Goal: Task Accomplishment & Management: Use online tool/utility

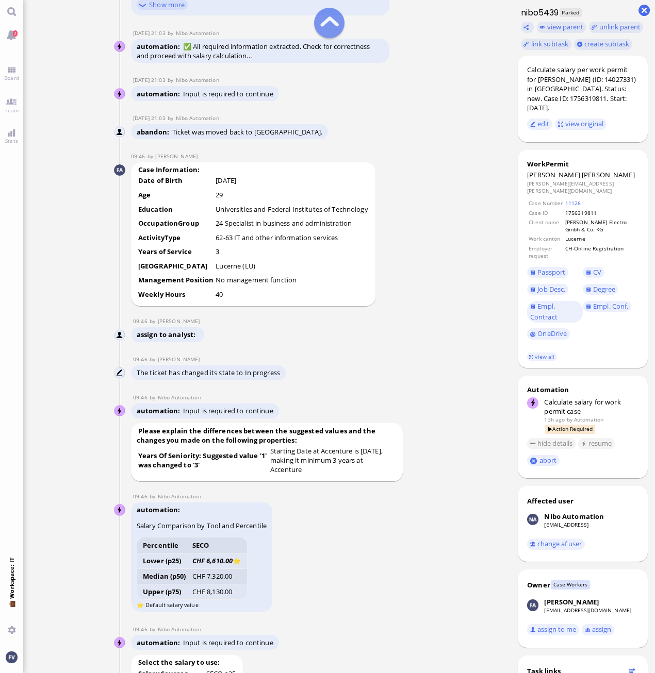
scroll to position [-1199, 0]
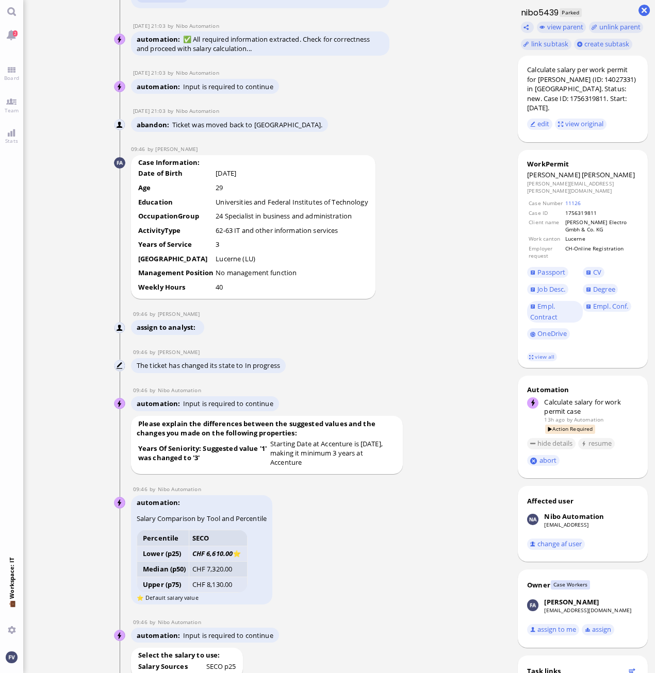
drag, startPoint x: 393, startPoint y: 25, endPoint x: 419, endPoint y: 48, distance: 34.7
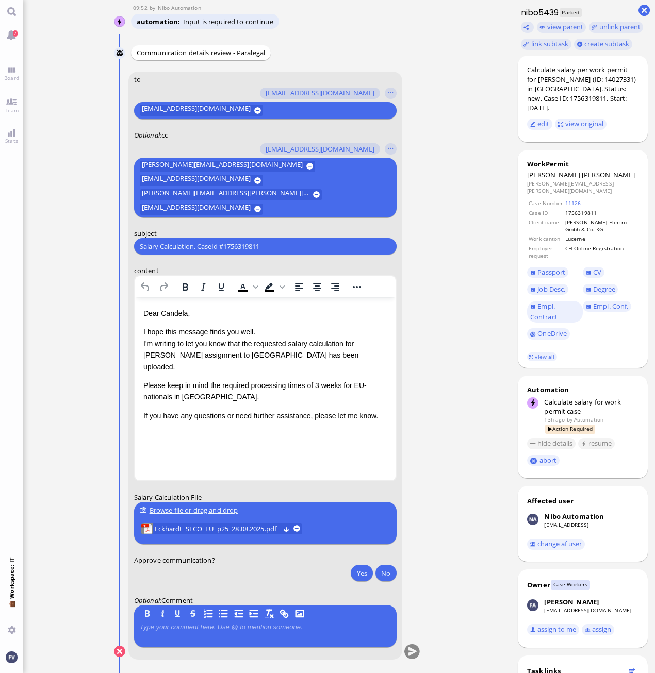
scroll to position [0, 0]
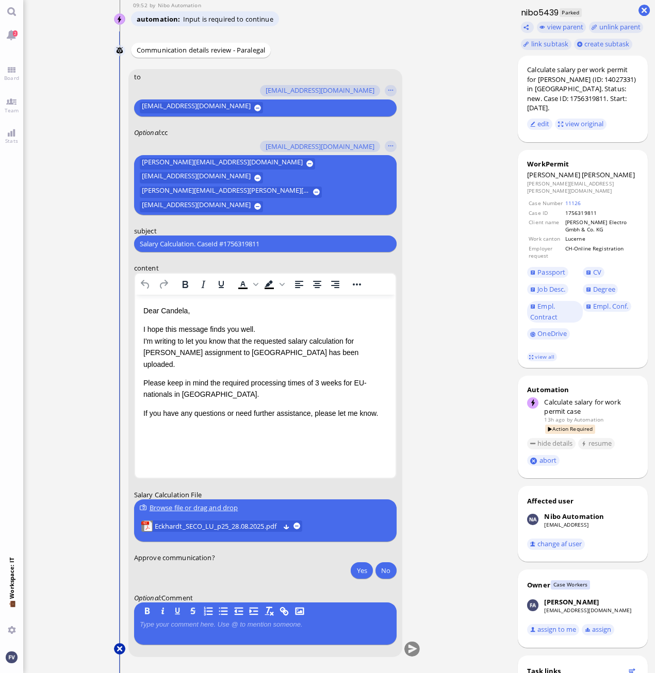
click at [117, 650] on button at bounding box center [119, 649] width 11 height 11
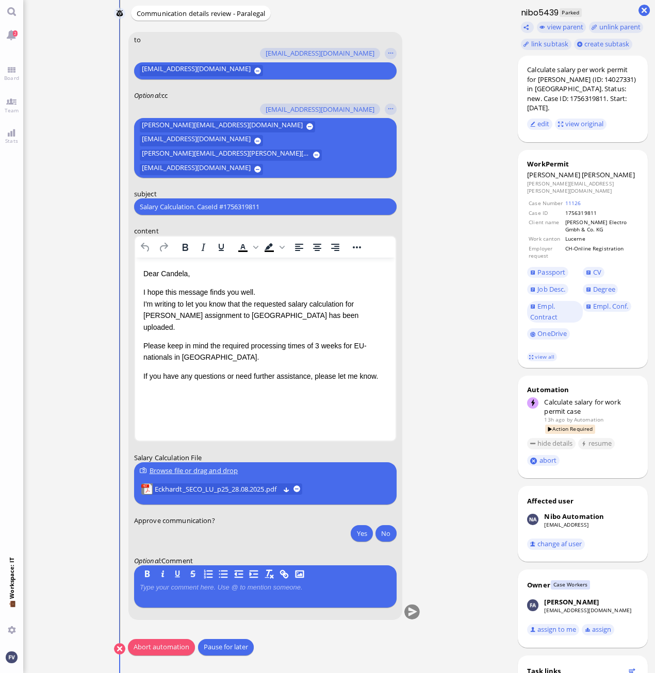
click at [160, 649] on button "Abort automation" at bounding box center [161, 647] width 67 height 17
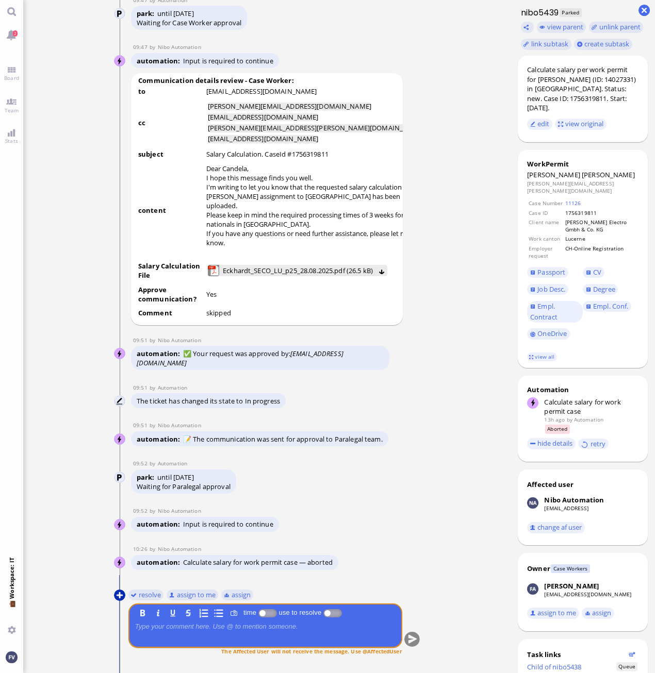
click at [121, 596] on button at bounding box center [119, 595] width 11 height 11
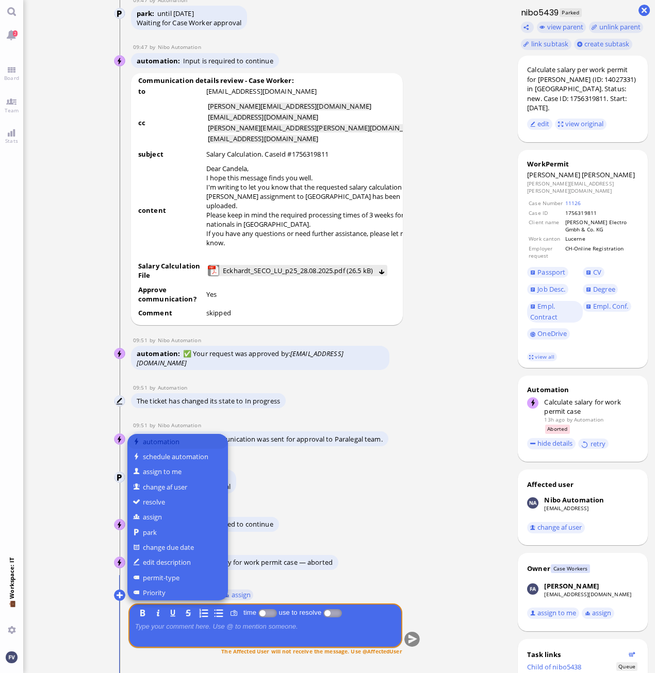
click at [169, 446] on button "automation" at bounding box center [177, 441] width 101 height 15
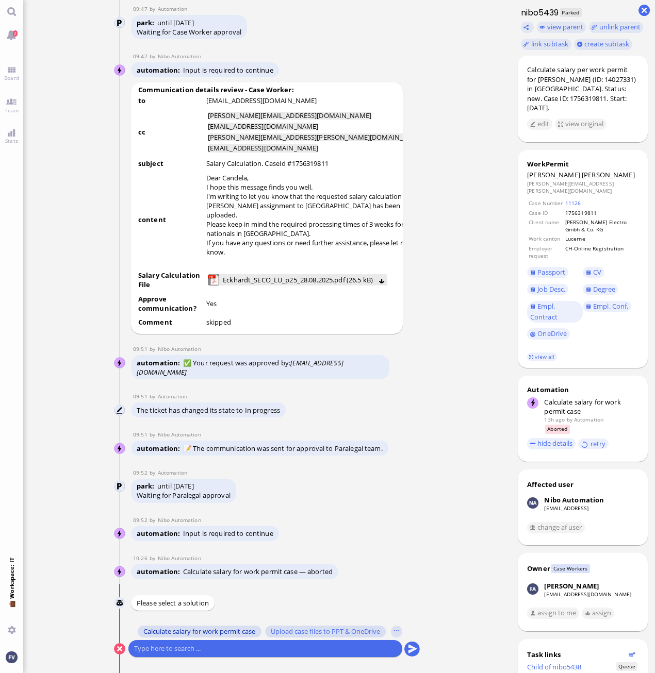
click at [204, 632] on span "Calculate salary for work permit case" at bounding box center [199, 632] width 112 height 8
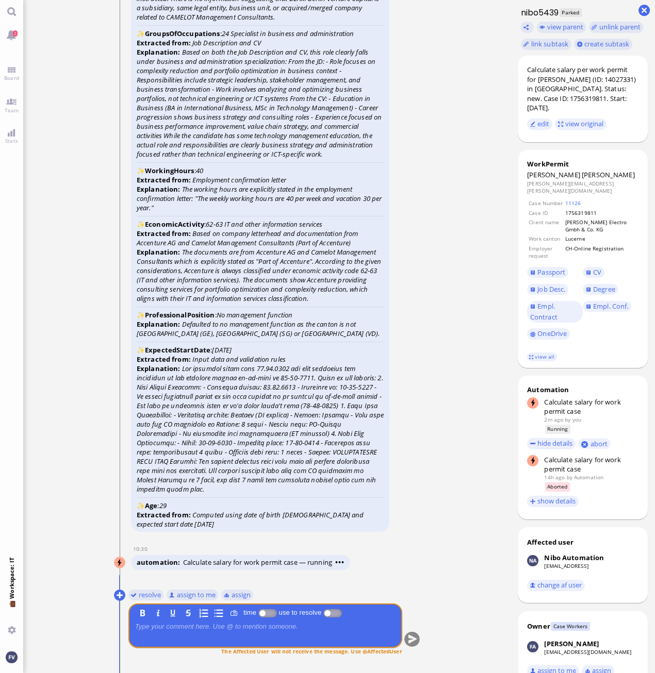
click at [442, 471] on ticket "[DATE] 20:56 by Automation Automation Calculate eligible salary for work permit…" at bounding box center [266, 336] width 487 height 673
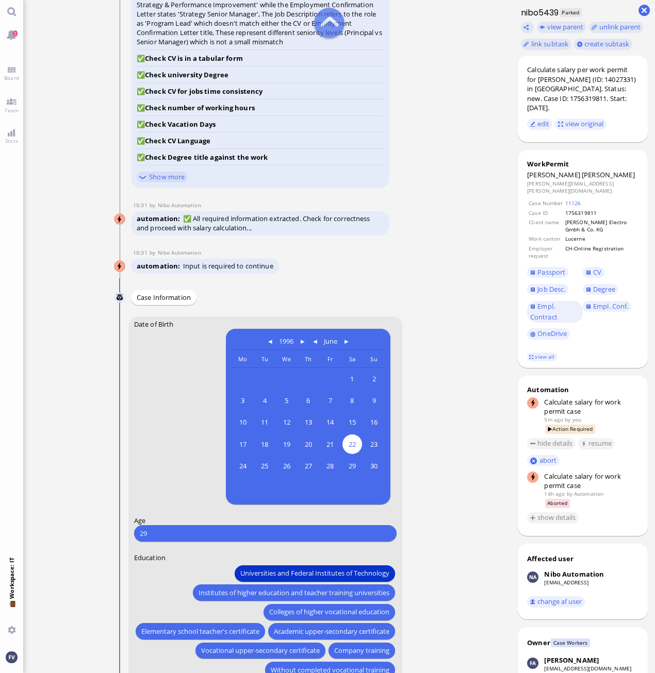
scroll to position [-413, 0]
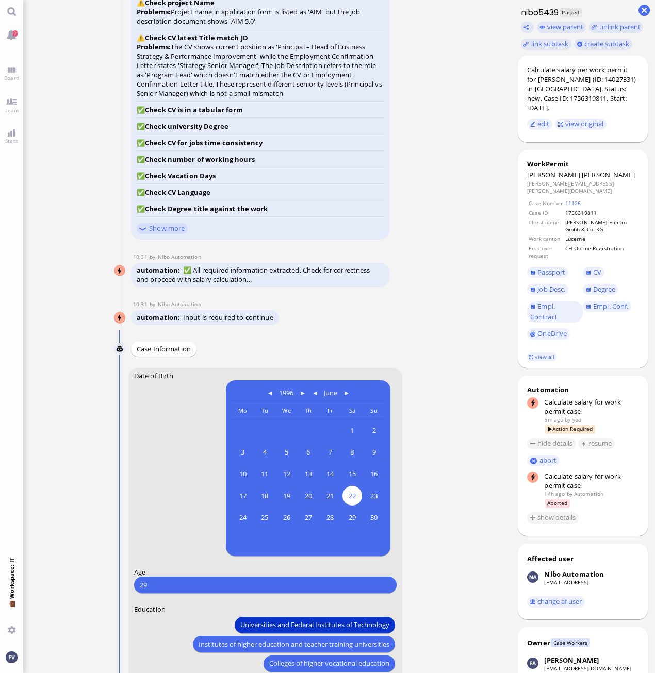
click at [70, 336] on ticket "[DATE] 20:56 by Automation Automation Calculate eligible salary for work permit…" at bounding box center [266, 336] width 487 height 673
click at [249, 639] on span "Institutes of higher education and teacher training universities" at bounding box center [293, 644] width 191 height 11
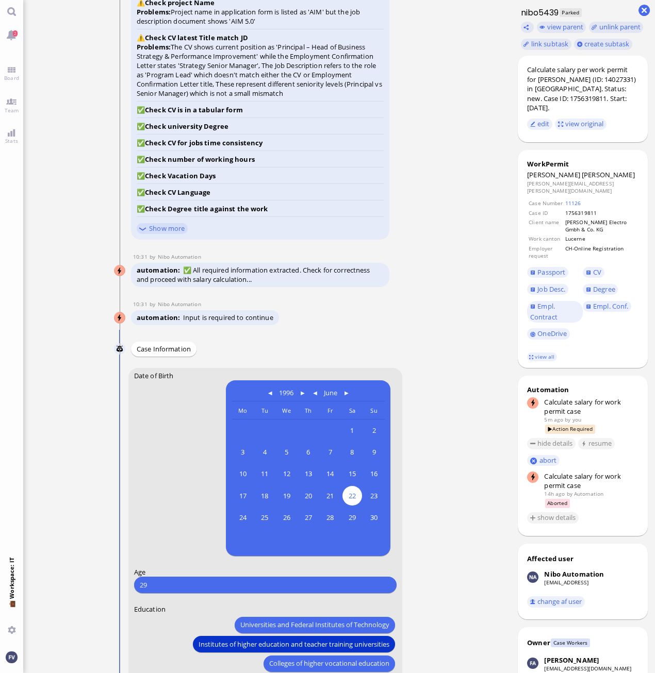
click at [466, 203] on ticket "[DATE] 20:56 by Automation Automation Calculate eligible salary for work permit…" at bounding box center [266, 336] width 487 height 673
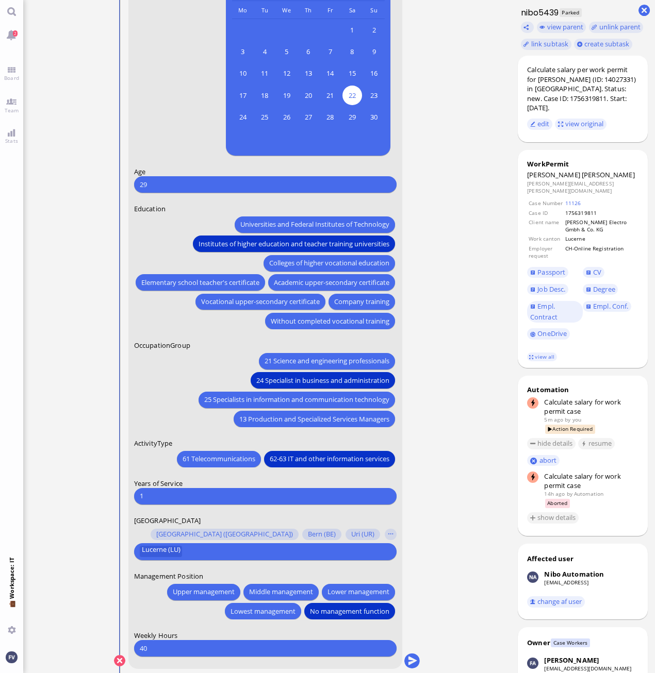
scroll to position [0, 0]
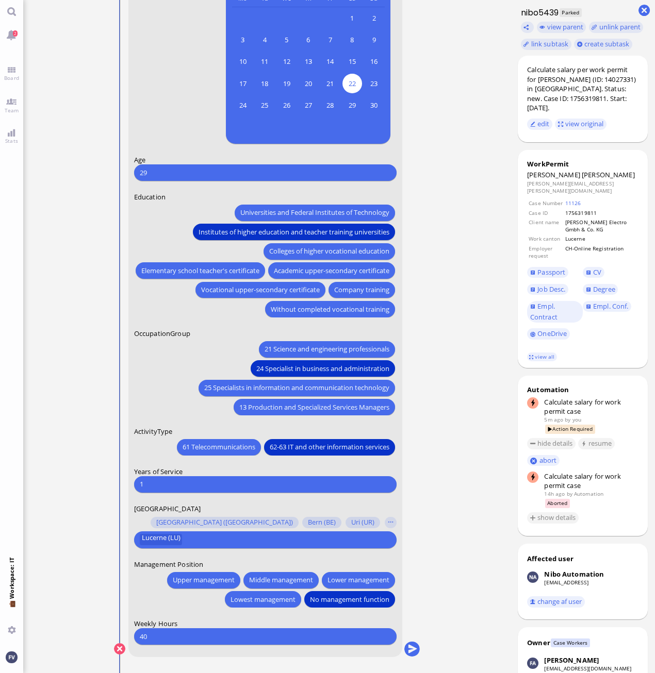
drag, startPoint x: 161, startPoint y: 481, endPoint x: 124, endPoint y: 490, distance: 38.8
click at [124, 490] on conversation-line "You Date of Birth [DEMOGRAPHIC_DATA] [DEMOGRAPHIC_DATA] Mo [DEMOGRAPHIC_DATA] T…" at bounding box center [267, 313] width 306 height 715
type input "4"
click at [411, 648] on button "submit" at bounding box center [411, 649] width 15 height 15
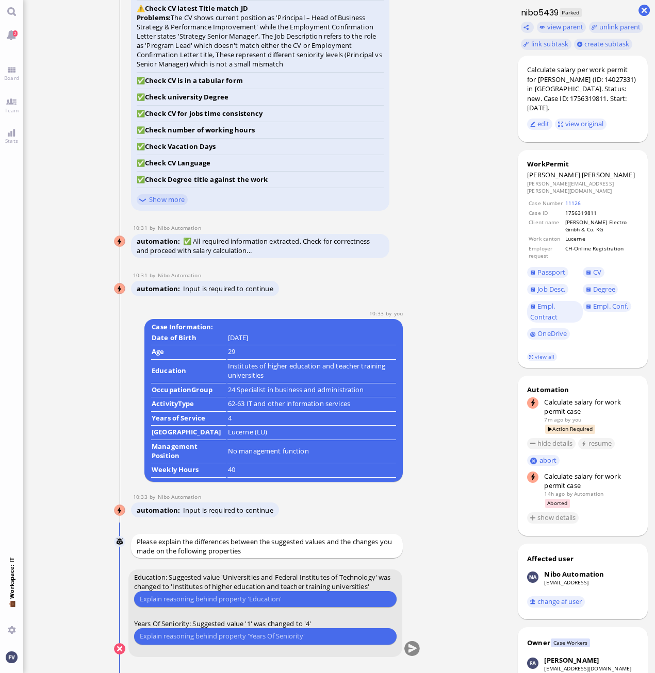
scroll to position [1, 0]
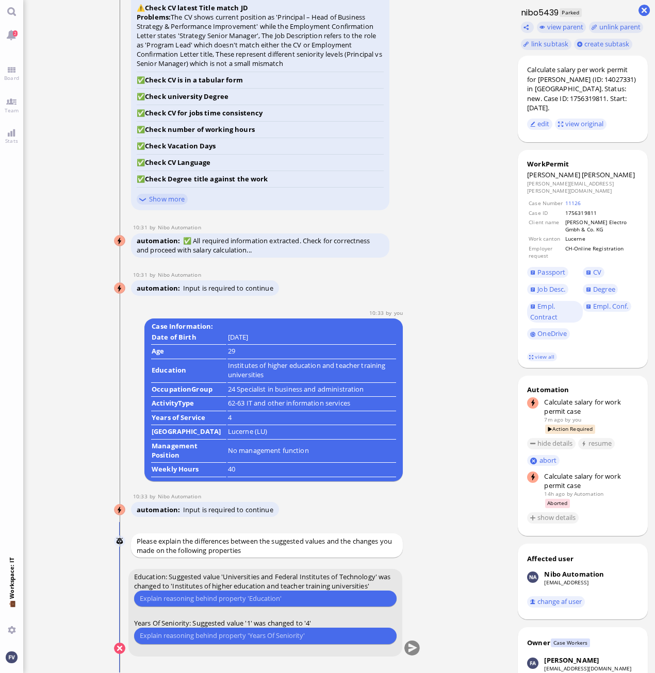
click at [261, 595] on input "text" at bounding box center [264, 599] width 251 height 11
click at [219, 601] on input "text" at bounding box center [264, 599] width 251 height 11
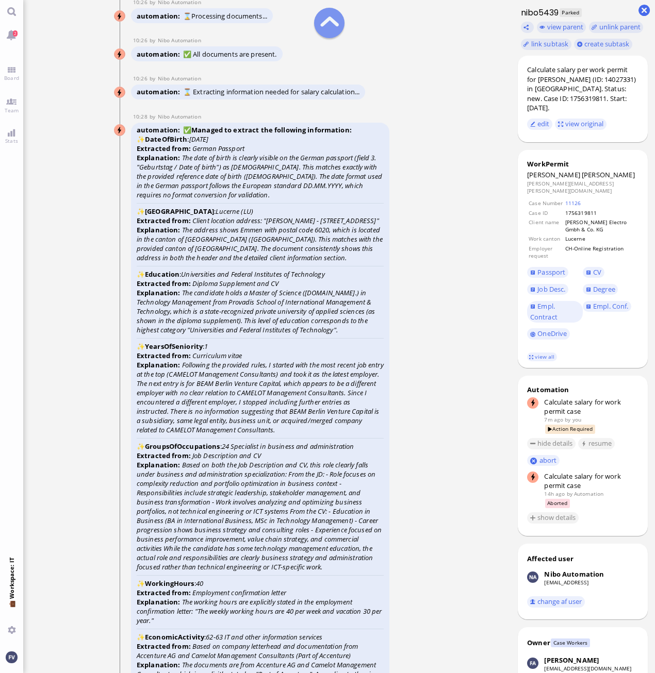
scroll to position [-1134, 0]
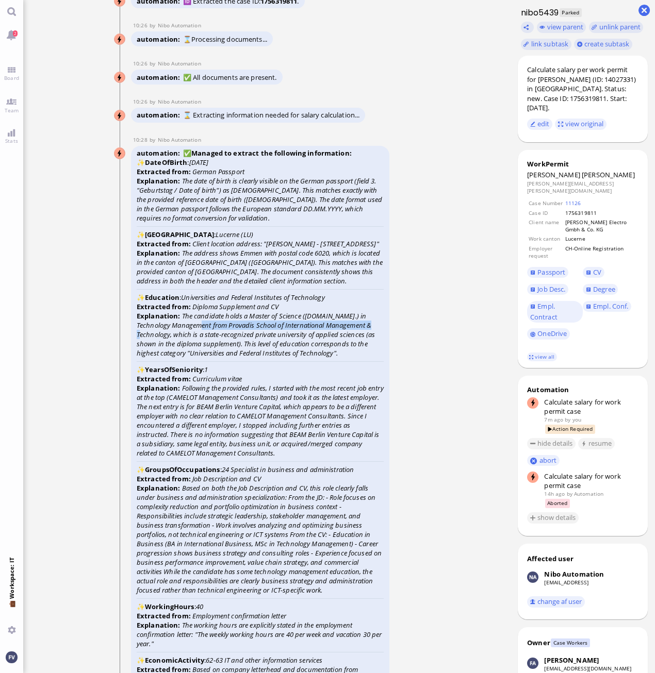
drag, startPoint x: 195, startPoint y: 325, endPoint x: 373, endPoint y: 326, distance: 178.4
click at [373, 326] on icon "The candidate holds a Master of Science ([DOMAIN_NAME].) in Technology Manageme…" at bounding box center [256, 334] width 239 height 46
copy icon "Provadis School of International Management & Technology"
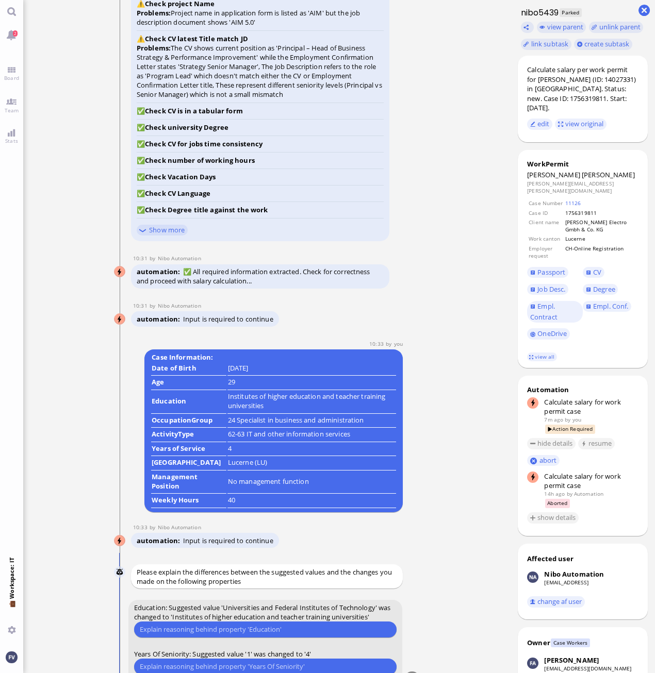
scroll to position [1, 0]
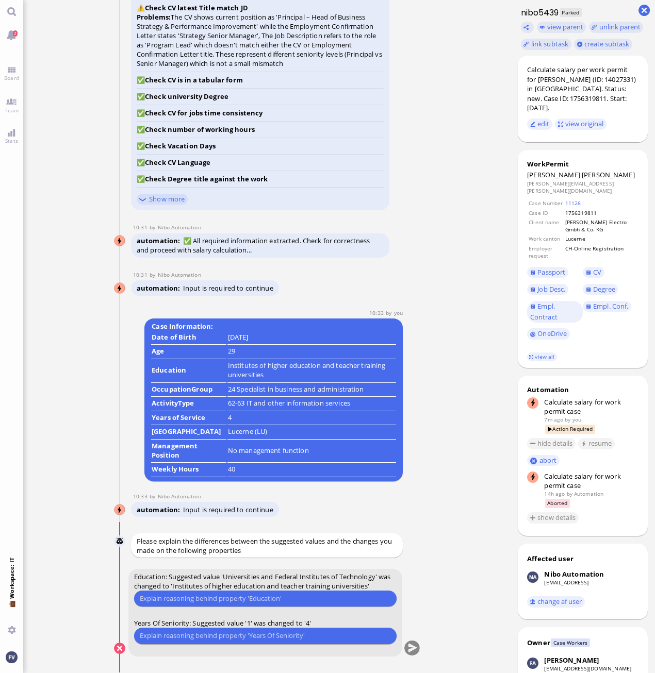
click at [198, 595] on input "text" at bounding box center [264, 599] width 251 height 11
paste input "Provadis School of International Management & Technology"
type input "Provadis School of International Management & Technology is a University of App…"
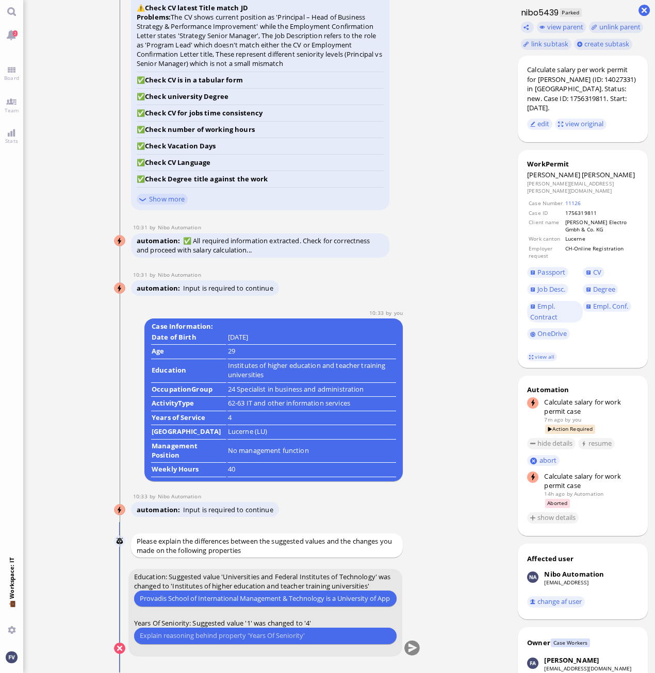
click at [211, 635] on input "text" at bounding box center [264, 636] width 251 height 11
click at [208, 636] on input "Assignee joined" at bounding box center [264, 636] width 251 height 11
click at [288, 639] on input "Assignee joined Camelot (Accneture)" at bounding box center [264, 636] width 251 height 11
type input "Assignee joined Camelot (Accneture) on [DATE] and we round up since he missing …"
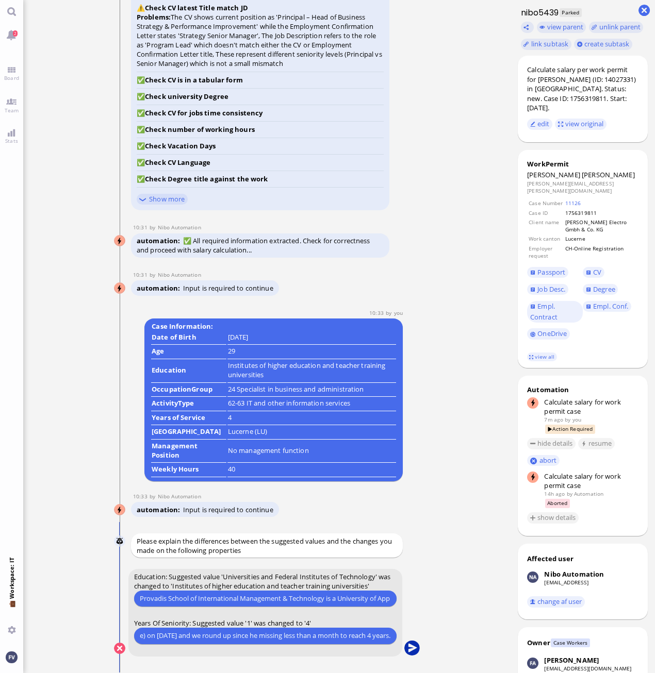
click at [414, 651] on button "submit" at bounding box center [411, 648] width 15 height 15
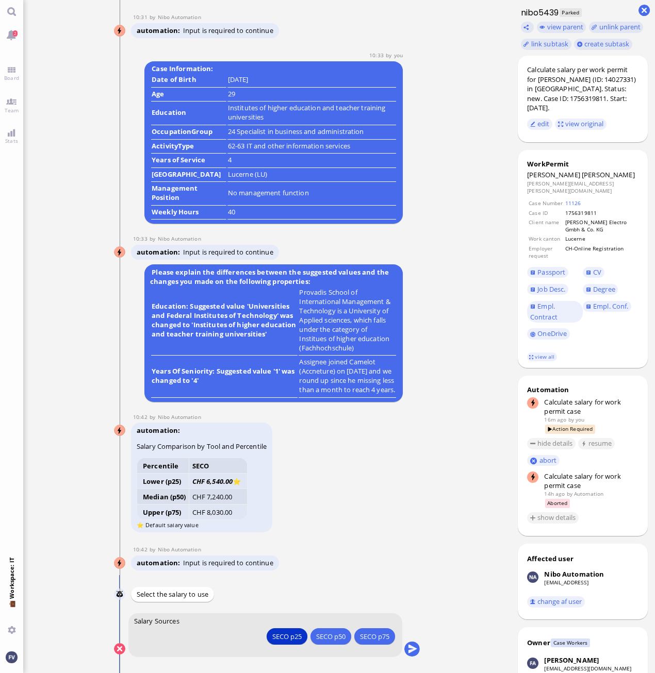
drag, startPoint x: 453, startPoint y: 33, endPoint x: 453, endPoint y: 39, distance: 5.7
click at [453, 33] on ticket "[DATE] 20:56 by Automation Automation Calculate eligible salary for work permit…" at bounding box center [266, 336] width 487 height 673
click at [282, 637] on div "SECO p25" at bounding box center [286, 636] width 29 height 11
click at [269, 637] on button "SECO p25" at bounding box center [286, 637] width 41 height 17
click at [413, 646] on button "submit" at bounding box center [411, 649] width 15 height 15
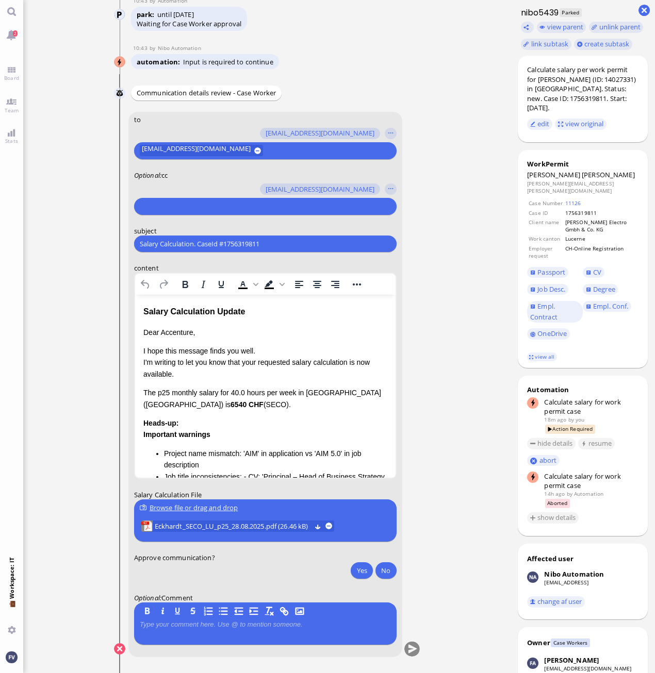
click at [182, 208] on input "text" at bounding box center [263, 206] width 248 height 11
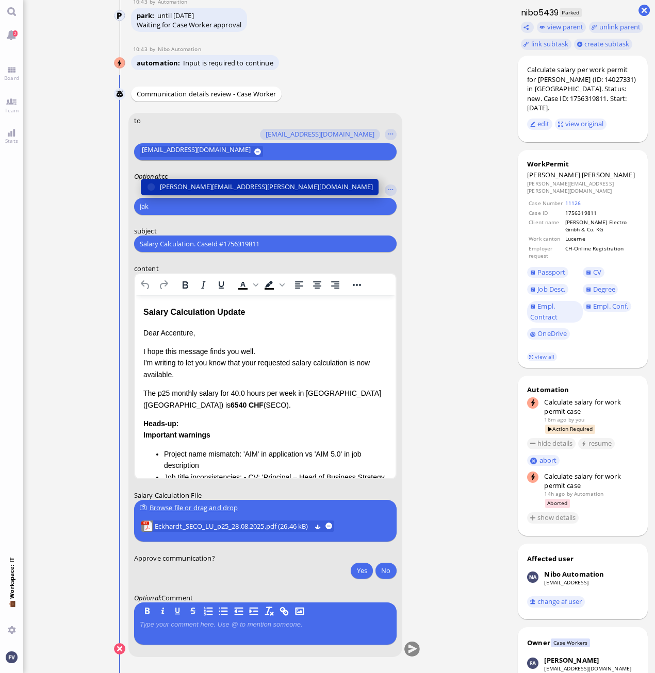
type input "jak"
click at [204, 187] on span "[PERSON_NAME][EMAIL_ADDRESS][PERSON_NAME][DOMAIN_NAME]" at bounding box center [265, 187] width 213 height 11
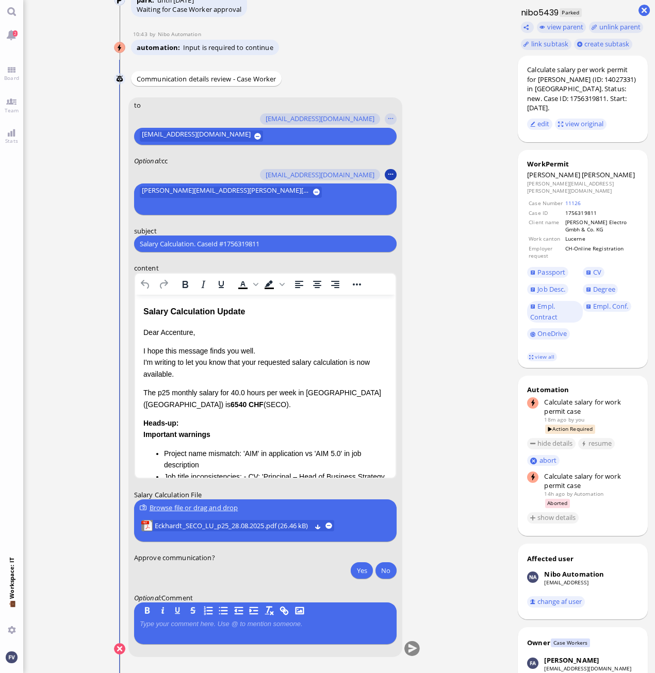
click at [388, 181] on button "button" at bounding box center [390, 175] width 11 height 11
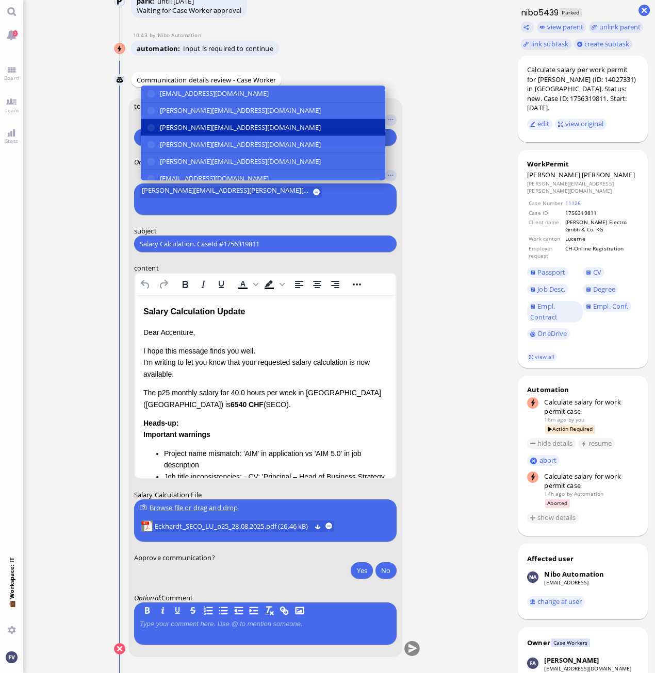
scroll to position [52, 0]
click at [290, 136] on button "[EMAIL_ADDRESS][DOMAIN_NAME]" at bounding box center [262, 127] width 244 height 17
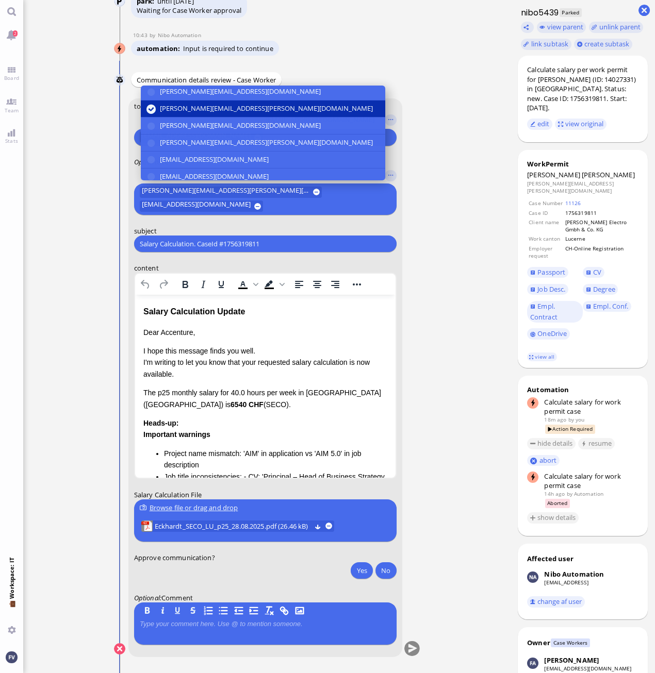
scroll to position [176, 0]
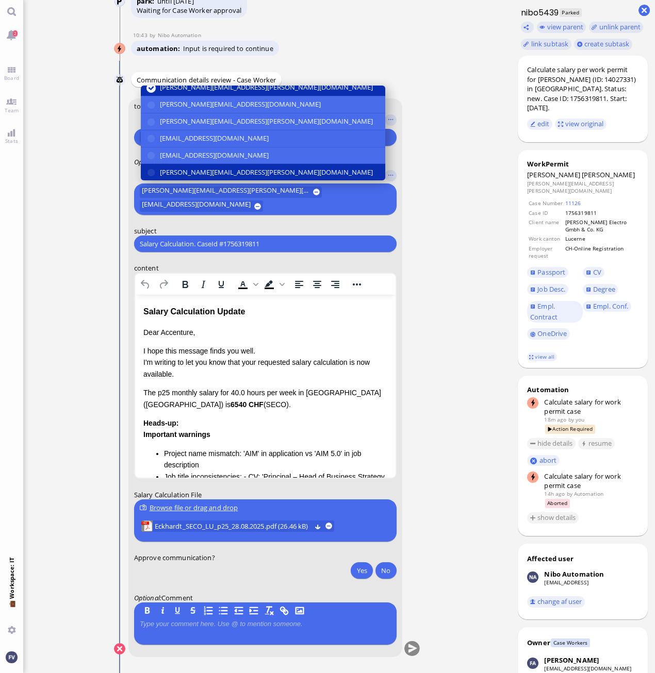
click at [274, 168] on button "[PERSON_NAME][EMAIL_ADDRESS][PERSON_NAME][DOMAIN_NAME]" at bounding box center [262, 172] width 244 height 17
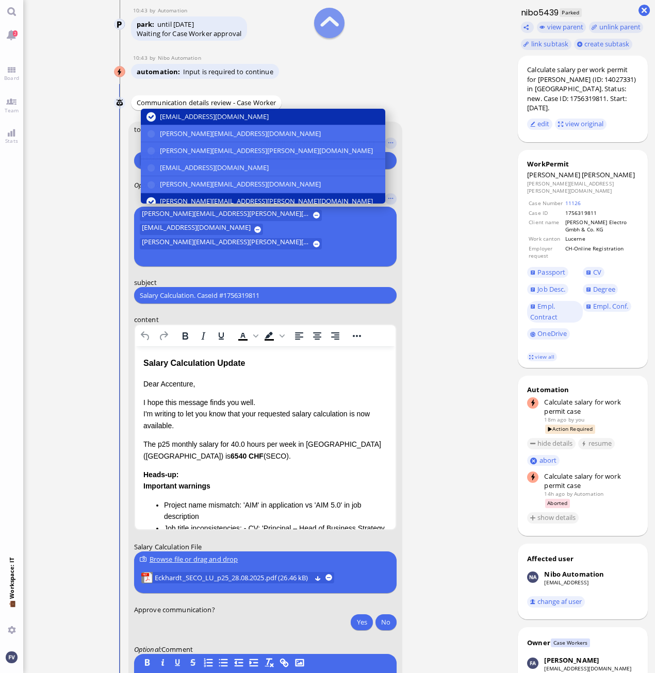
scroll to position [103, 0]
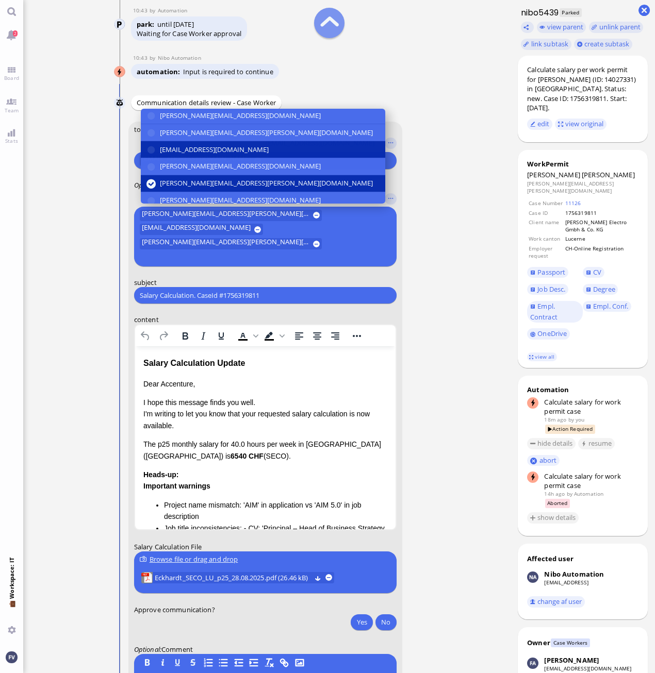
click at [265, 155] on span "[EMAIL_ADDRESS][DOMAIN_NAME]" at bounding box center [213, 149] width 109 height 11
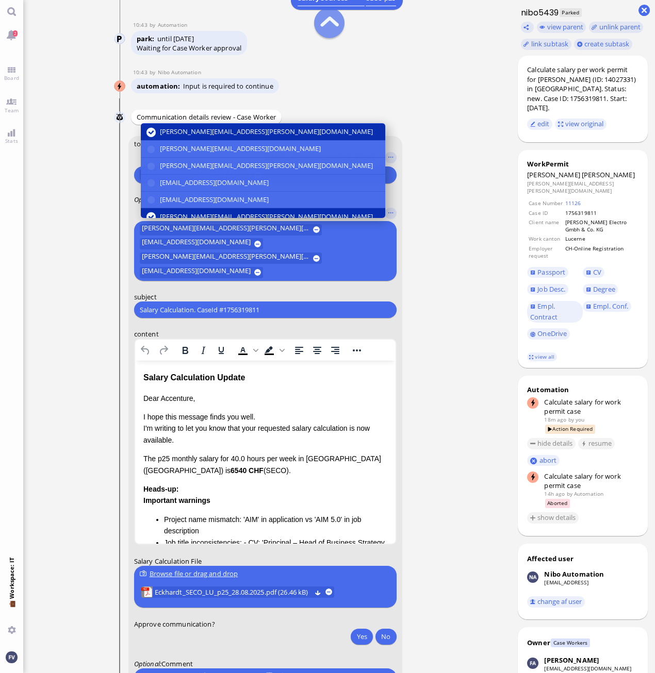
scroll to position [176, 0]
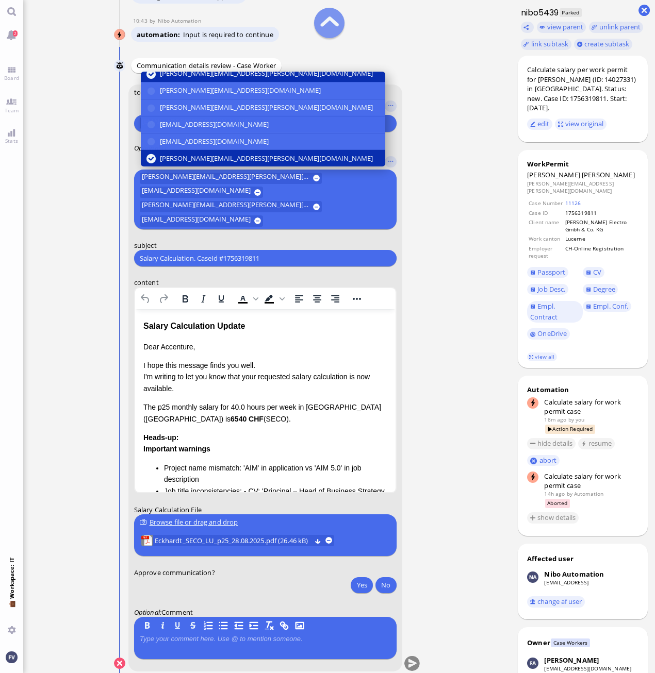
click at [427, 242] on nitautoscroll "[DATE] 20:56 by Automation Automation Calculate eligible salary for work permit…" at bounding box center [267, 336] width 340 height 673
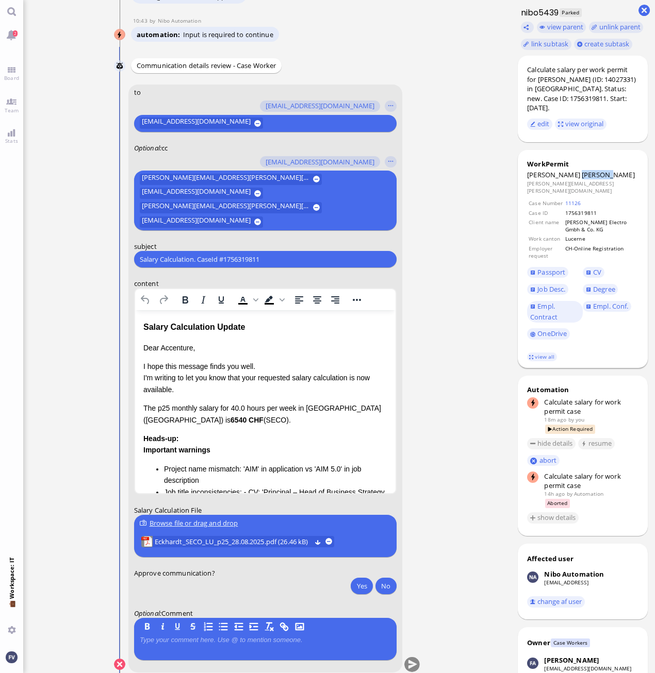
drag, startPoint x: 583, startPoint y: 174, endPoint x: 553, endPoint y: 178, distance: 30.7
click at [553, 178] on dt "[PERSON_NAME]" at bounding box center [582, 174] width 111 height 9
copy span "[PERSON_NAME]"
drag, startPoint x: 234, startPoint y: 260, endPoint x: 105, endPoint y: 257, distance: 128.9
click at [105, 257] on nitautoscroll "[DATE] 20:56 by Automation Automation Calculate eligible salary for work permit…" at bounding box center [267, 336] width 340 height 673
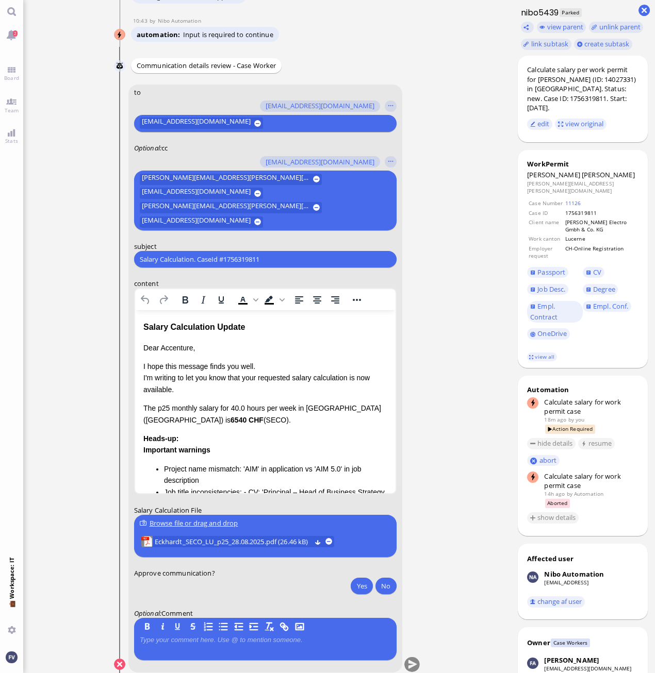
paste input "PazPerTout new case: [PERSON_NAME] (1756319811 / 14027331), Employer Request: C…"
type input "PazPerTout new case: [PERSON_NAME] (1756319811 / 14027331), Employer Request: C…"
click at [464, 278] on ticket "[DATE] 20:56 by Automation Automation Calculate eligible salary for work permit…" at bounding box center [266, 336] width 487 height 673
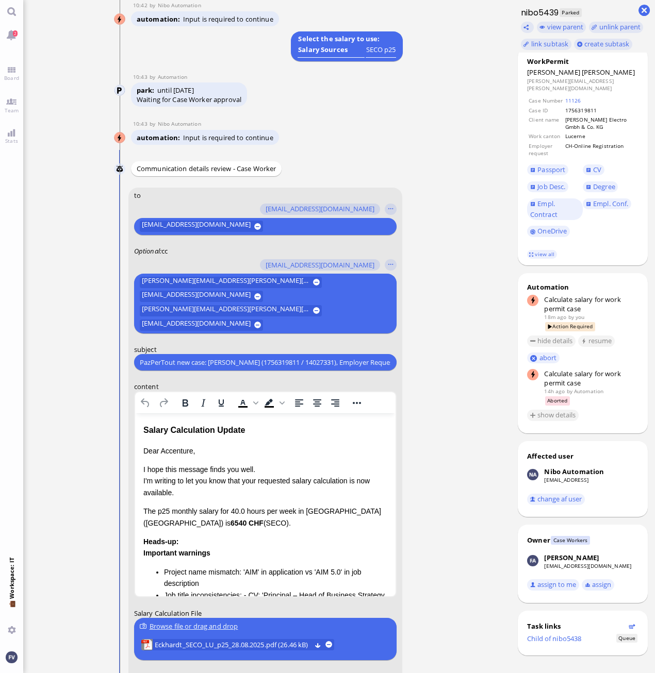
scroll to position [0, 0]
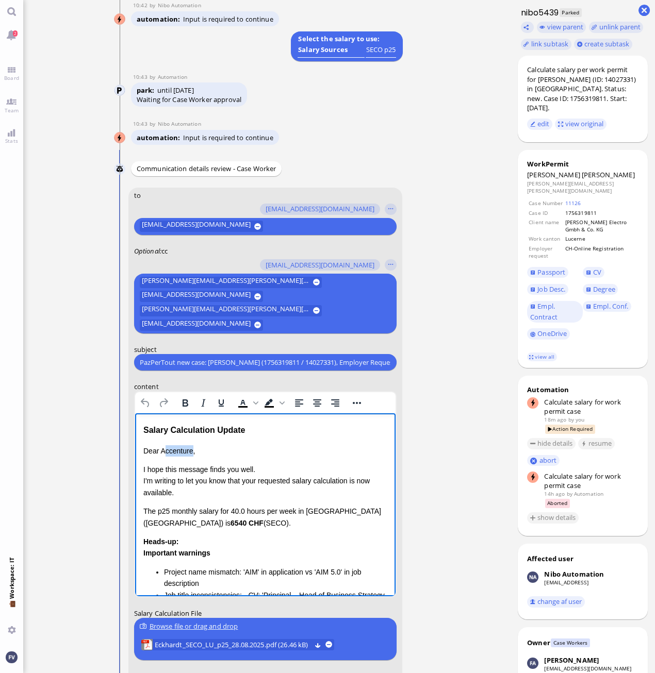
drag, startPoint x: 162, startPoint y: 450, endPoint x: 190, endPoint y: 450, distance: 28.4
click at [190, 450] on p "Dear Accenture," at bounding box center [265, 451] width 244 height 11
drag, startPoint x: 159, startPoint y: 450, endPoint x: 191, endPoint y: 451, distance: 32.0
click at [191, 451] on p "Dear Accenture," at bounding box center [265, 451] width 244 height 11
click at [264, 466] on p "I hope this message finds you well. I'm writing to let you know that your reque…" at bounding box center [265, 481] width 244 height 35
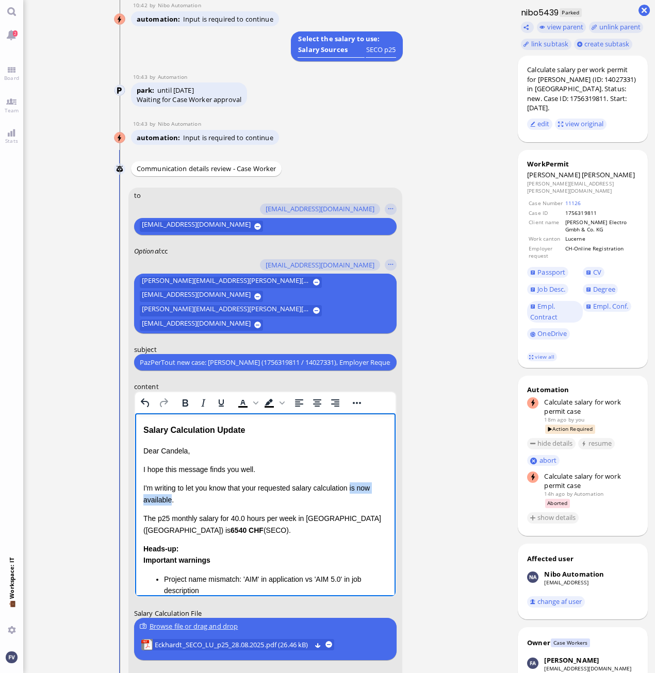
drag, startPoint x: 350, startPoint y: 488, endPoint x: 169, endPoint y: 504, distance: 182.2
click at [169, 504] on p "I'm writing to let you know that your requested salary calculation is now avail…" at bounding box center [265, 494] width 244 height 23
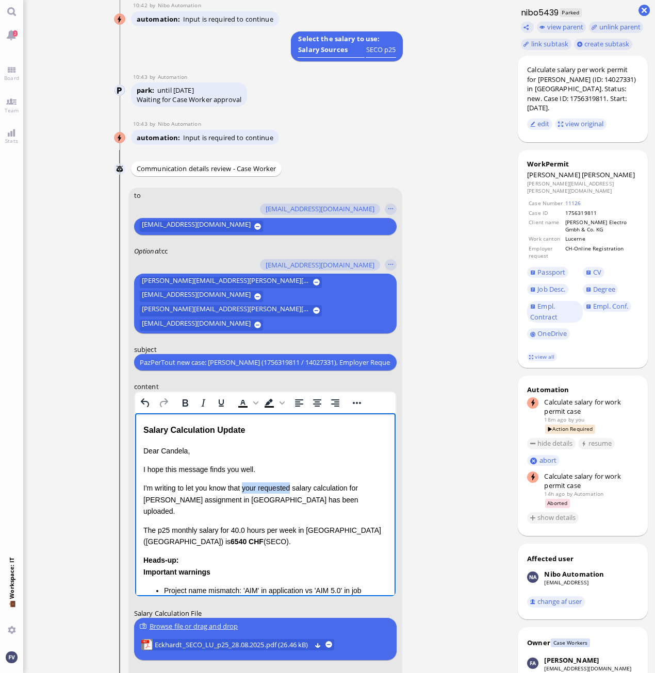
drag, startPoint x: 245, startPoint y: 488, endPoint x: 292, endPoint y: 485, distance: 47.0
click at [292, 485] on p "I'm writing to let you know that your requested salary calculation for [PERSON_…" at bounding box center [265, 500] width 244 height 35
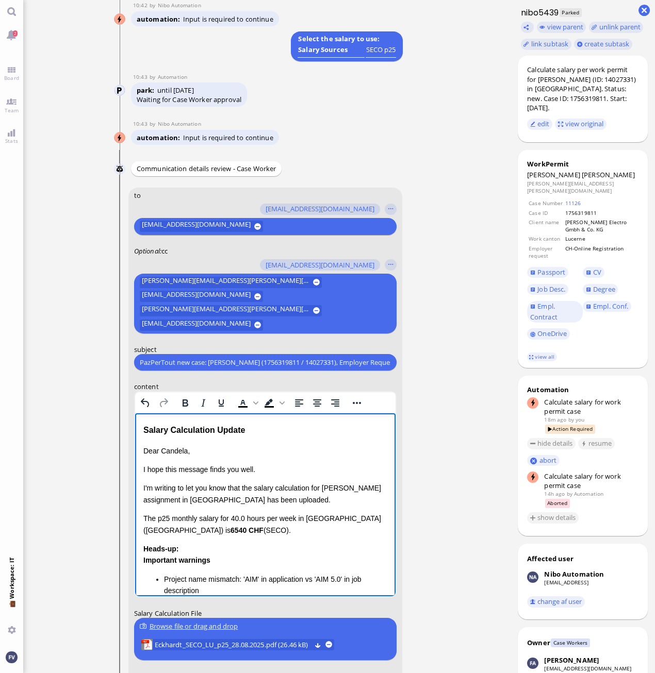
drag, startPoint x: 144, startPoint y: 518, endPoint x: 205, endPoint y: 534, distance: 62.9
click at [205, 534] on p "The p25 monthly salary for 40.0 hours per week in [GEOGRAPHIC_DATA] (LU) is 654…" at bounding box center [265, 524] width 244 height 23
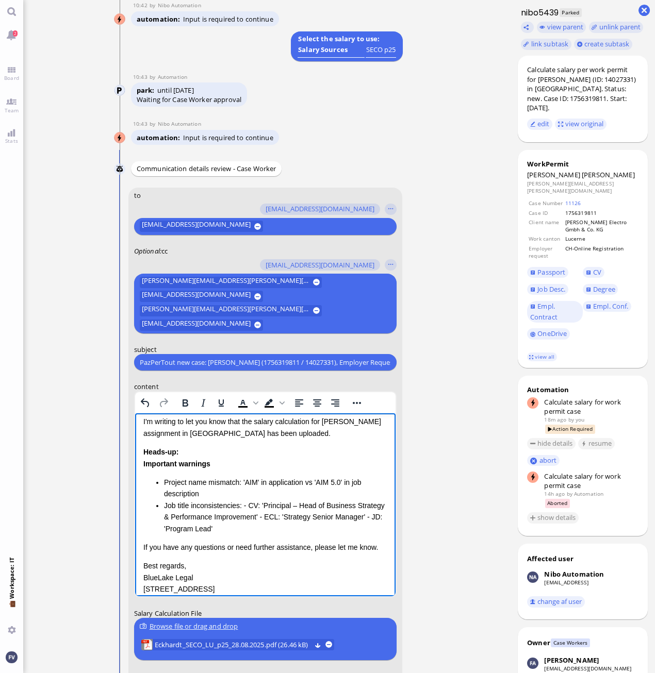
scroll to position [97, 0]
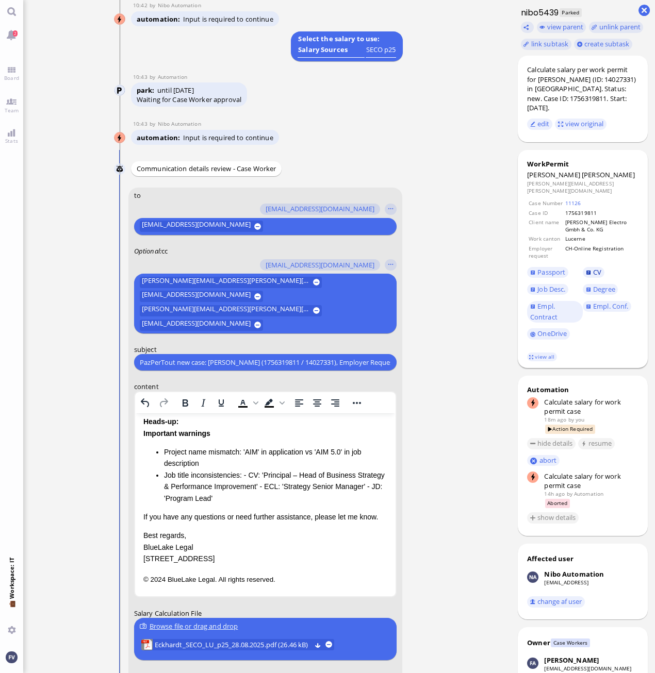
click at [598, 268] on span "CV" at bounding box center [597, 272] width 8 height 9
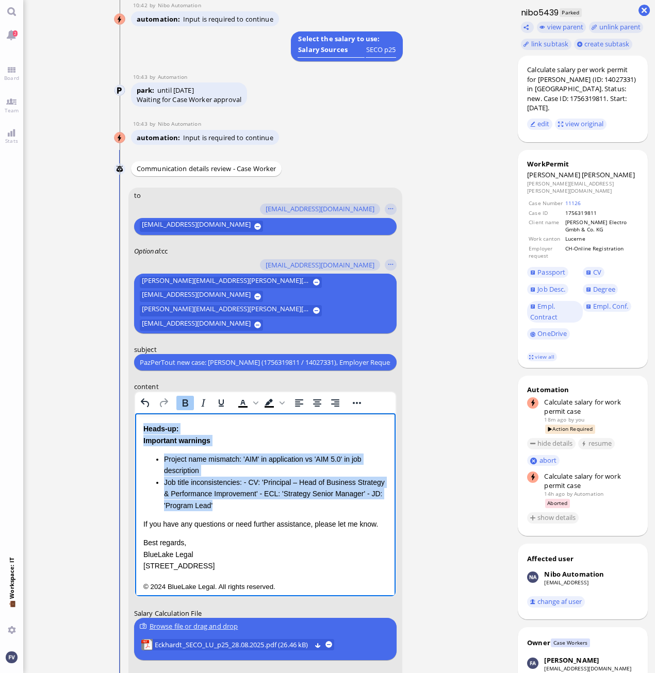
scroll to position [85, 0]
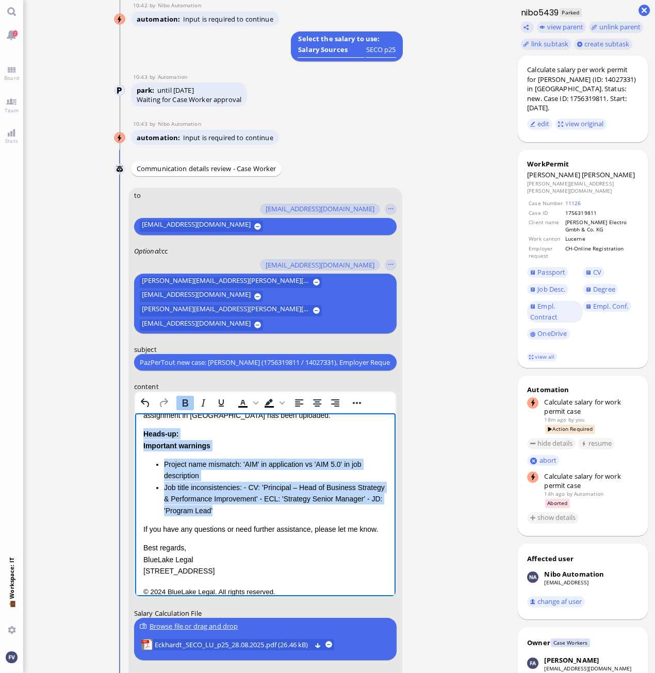
drag, startPoint x: 243, startPoint y: 498, endPoint x: 266, endPoint y: 851, distance: 353.5
click at [135, 437] on html "Salary Calculation Update Dear [PERSON_NAME], I hope this message finds you wel…" at bounding box center [265, 469] width 260 height 280
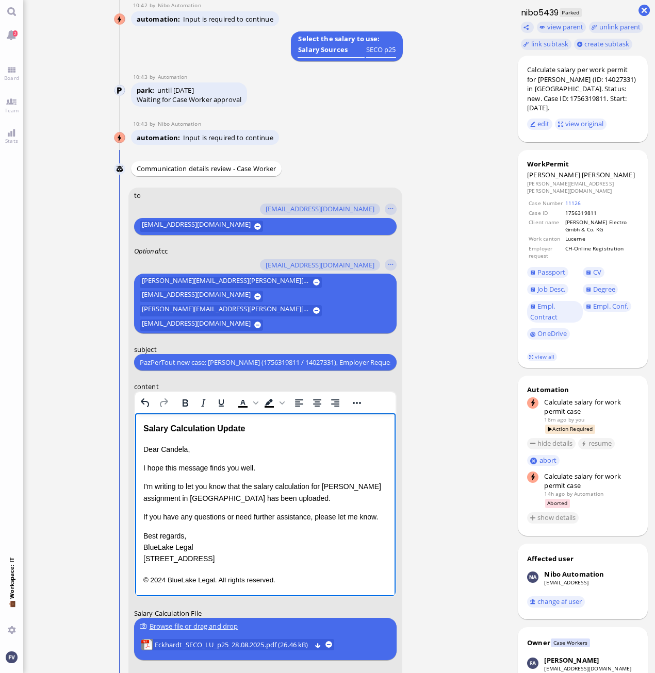
scroll to position [2, 0]
drag, startPoint x: 143, startPoint y: 546, endPoint x: 298, endPoint y: 583, distance: 158.5
click at [298, 583] on div "Salary Calculation Update Dear [PERSON_NAME], I hope this message finds you wel…" at bounding box center [265, 504] width 244 height 164
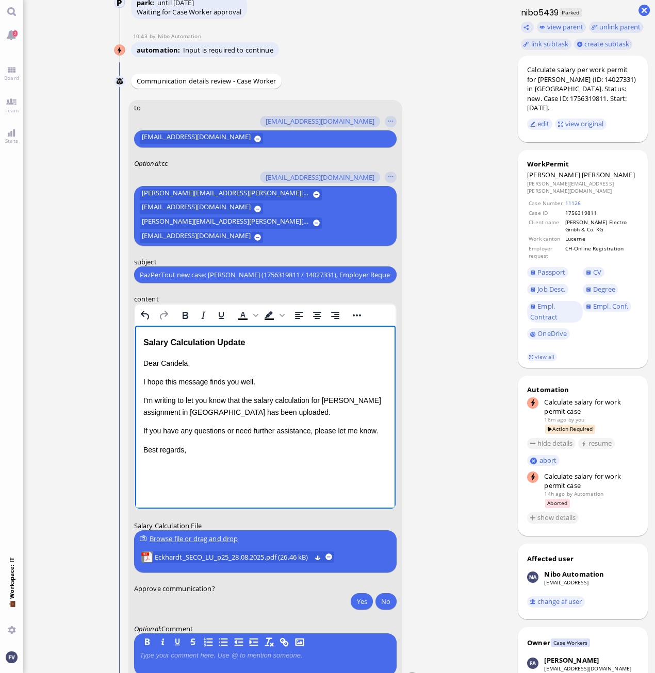
scroll to position [1, 0]
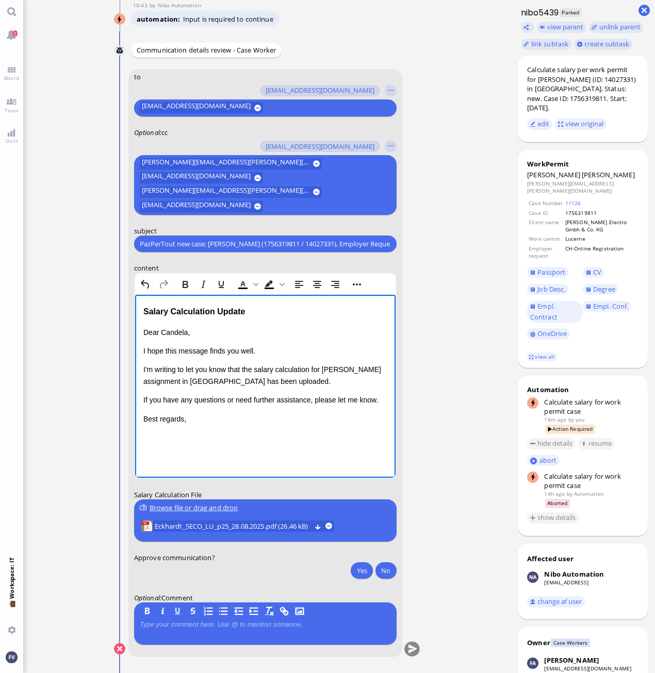
click at [192, 435] on html "Salary Calculation Update Dear [PERSON_NAME], I hope this message finds you wel…" at bounding box center [265, 365] width 260 height 140
click at [358, 570] on button "Yes" at bounding box center [362, 571] width 22 height 17
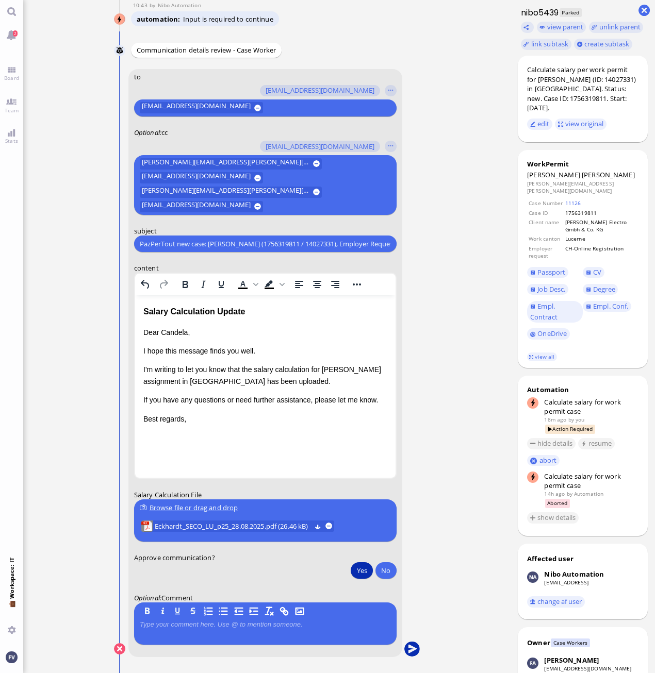
click at [412, 648] on button "submit" at bounding box center [411, 649] width 15 height 15
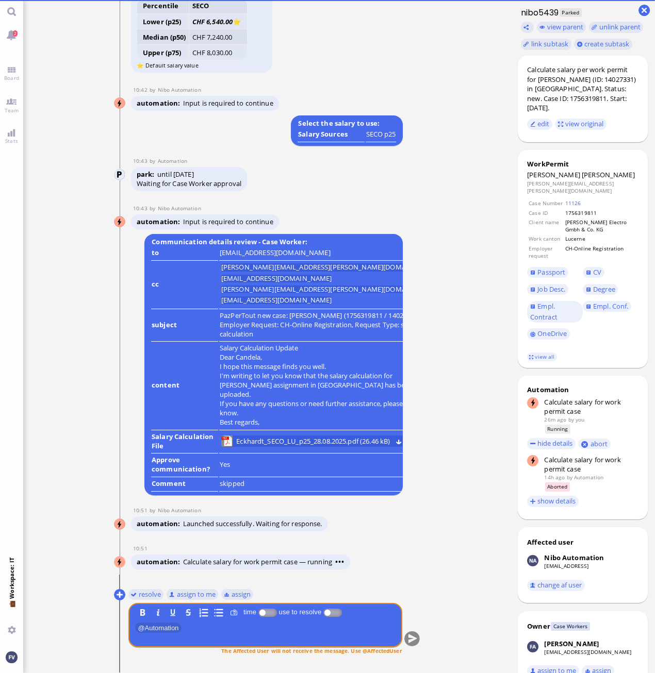
scroll to position [0, 0]
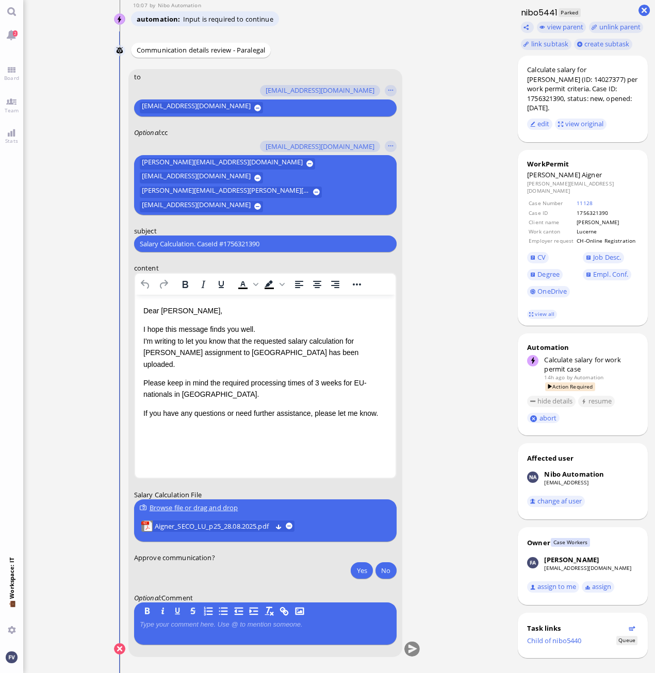
click at [452, 117] on ticket "27 Aug 21:16 by Automation Automation Calculate eligible salary for work permit…" at bounding box center [266, 336] width 487 height 673
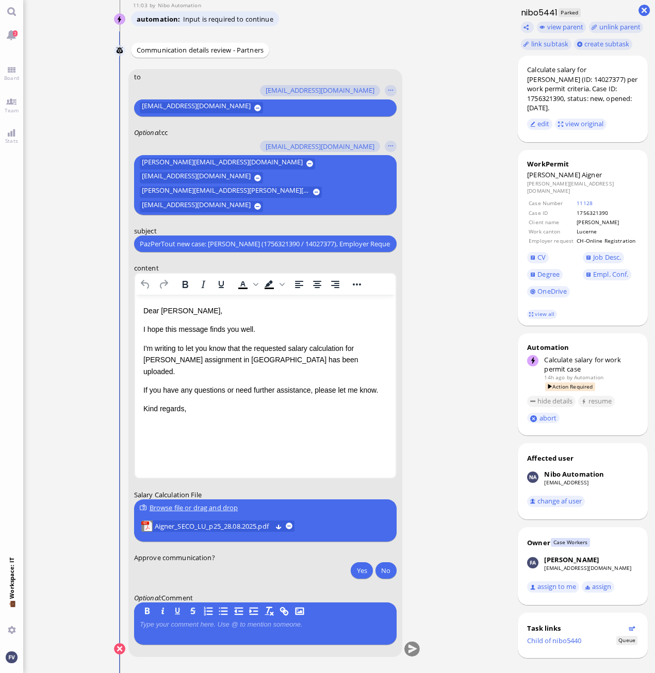
click at [462, 187] on ticket "27 Aug 21:16 by Automation Automation Calculate eligible salary for work permit…" at bounding box center [266, 336] width 487 height 673
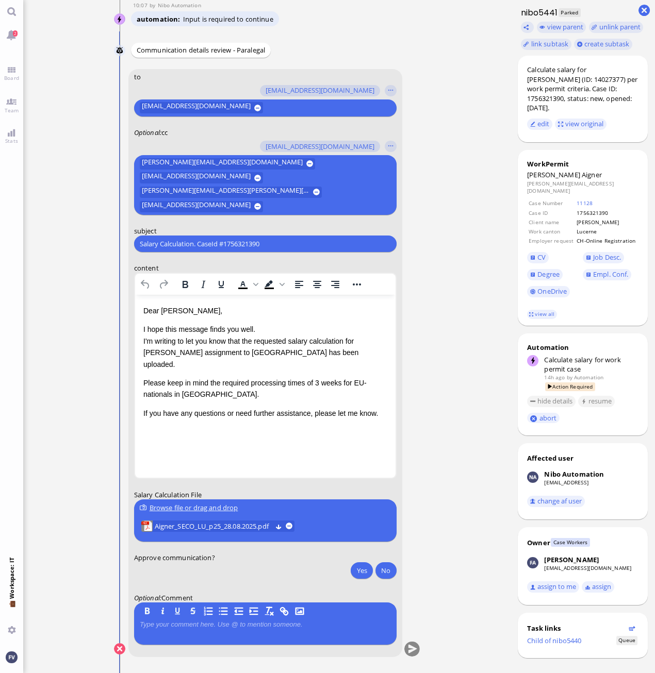
click at [356, 206] on input "text" at bounding box center [327, 206] width 122 height 11
click at [393, 152] on button "button" at bounding box center [390, 146] width 11 height 11
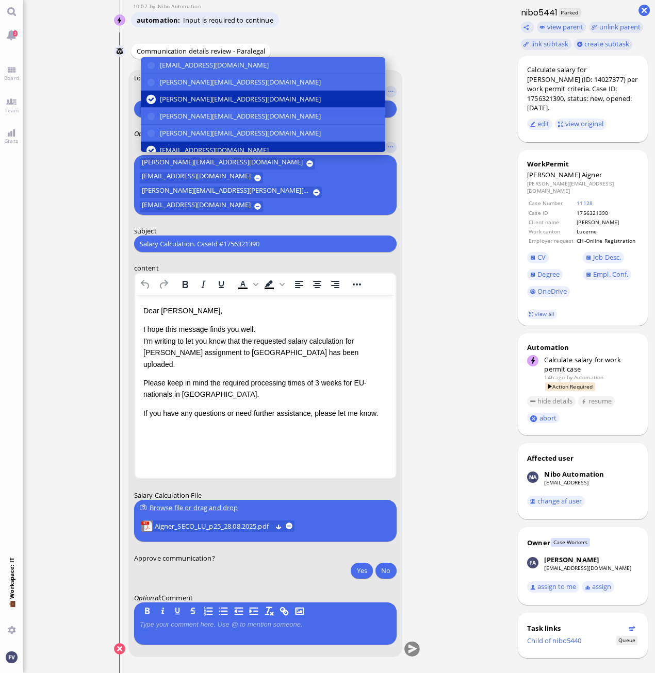
click at [467, 137] on ticket "27 Aug 21:16 by Automation Automation Calculate eligible salary for work permit…" at bounding box center [266, 336] width 487 height 673
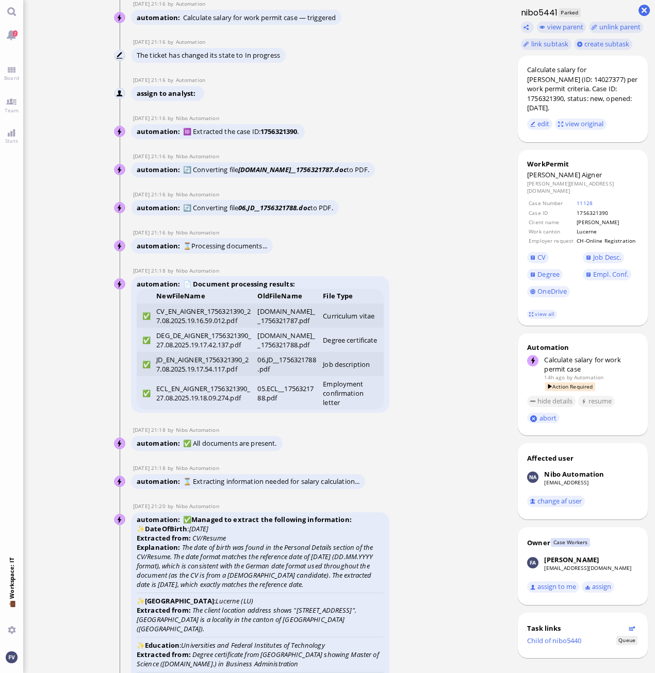
scroll to position [-2993, 0]
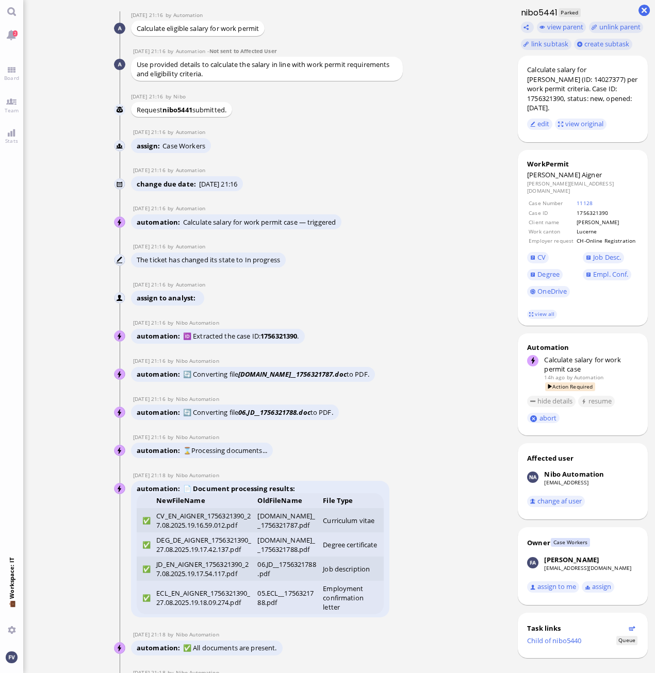
click at [81, 377] on ticket "27 Aug 21:16 by Automation Automation Calculate eligible salary for work permit…" at bounding box center [266, 336] width 487 height 673
click at [435, 402] on nitautoscroll "27 Aug 21:16 by Automation Automation Calculate eligible salary for work permit…" at bounding box center [267, 336] width 340 height 673
click at [376, 444] on div "automation ⌛Processing documents..." at bounding box center [260, 451] width 258 height 17
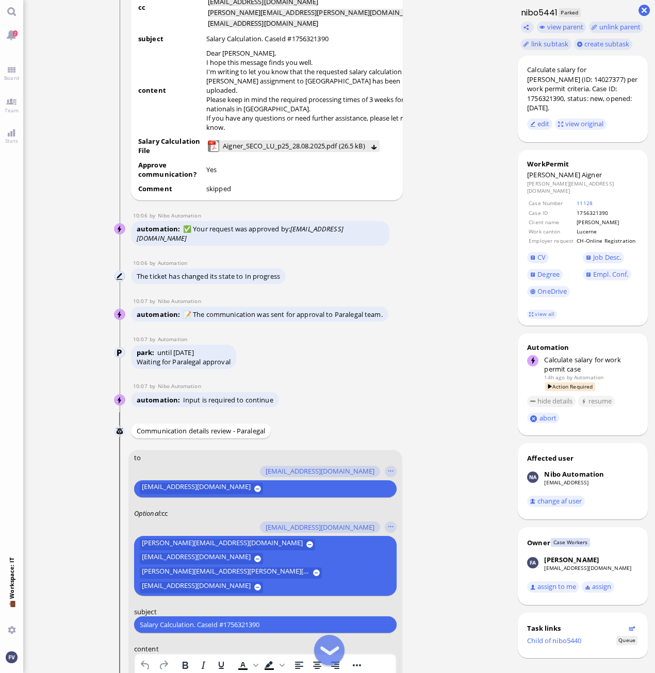
scroll to position [-364, 0]
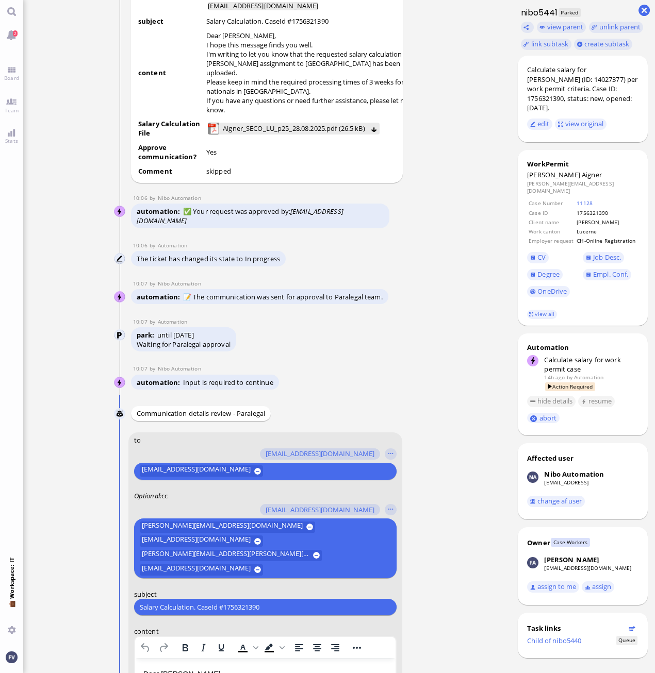
drag, startPoint x: 271, startPoint y: 610, endPoint x: 80, endPoint y: 601, distance: 191.5
click at [80, 601] on ticket "27 Aug 21:16 by Automation Automation Calculate eligible salary for work permit…" at bounding box center [266, 336] width 487 height 673
paste input "PazPerTout new case: Marcel Aigner (1756321390 / 14027377), Employer Request: C…"
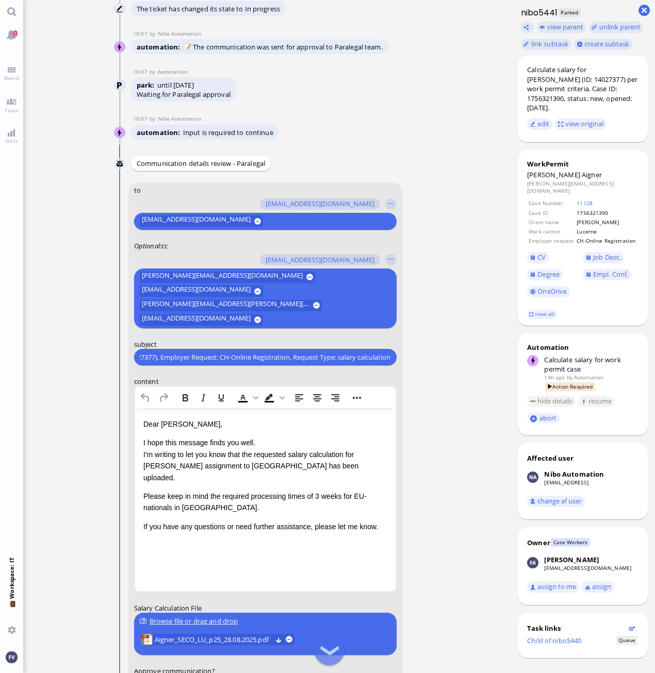
scroll to position [-106, 0]
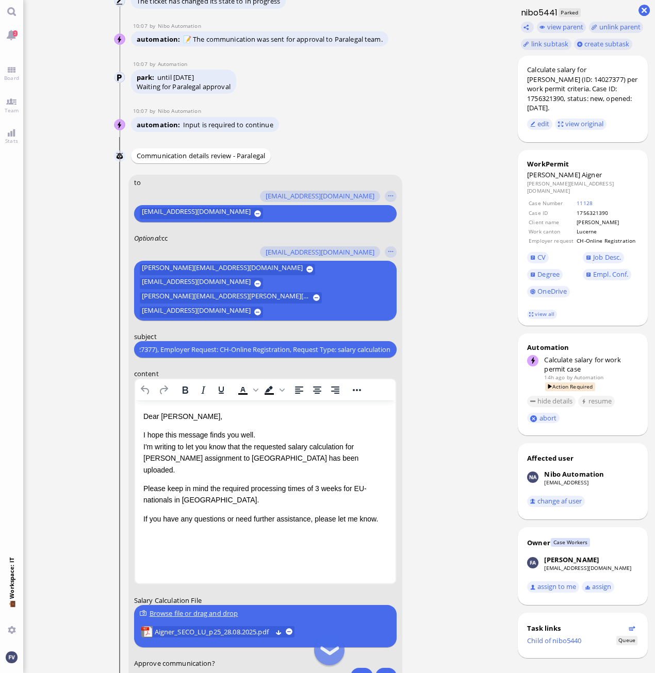
type input "PazPerTout new case: Marcel Aigner (1756321390 / 14027377), Employer Request: C…"
click at [271, 436] on p "I hope this message finds you well. I'm writing to let you know that the reques…" at bounding box center [265, 453] width 244 height 46
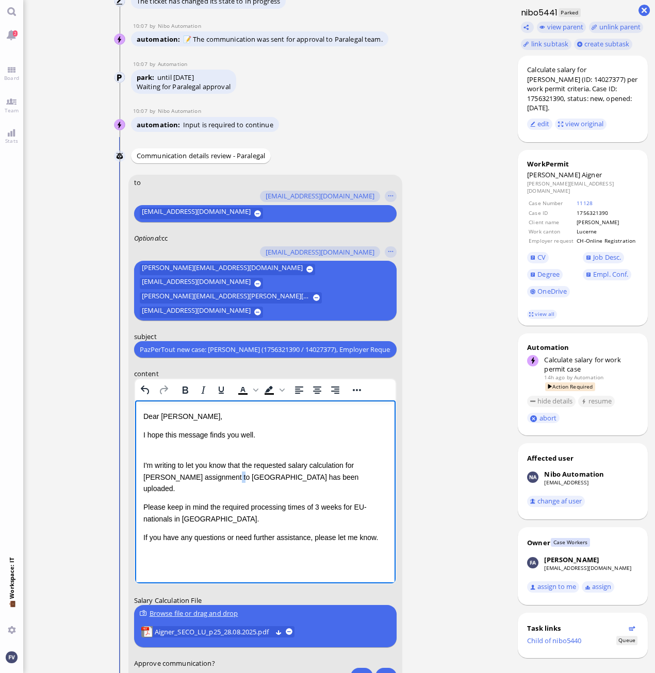
drag, startPoint x: 215, startPoint y: 475, endPoint x: 209, endPoint y: 478, distance: 6.0
click at [209, 478] on p "I'm writing to let you know that the requested salary calculation for Mr. Aigne…" at bounding box center [265, 472] width 244 height 46
drag, startPoint x: 195, startPoint y: 506, endPoint x: 125, endPoint y: 496, distance: 70.9
click at [135, 496] on html "Dear Aldana, I hope this message finds you well. I'm writing to let you know th…" at bounding box center [265, 478] width 260 height 154
click at [379, 502] on p "If you have any questions or need further assistance, please let me know." at bounding box center [265, 507] width 244 height 11
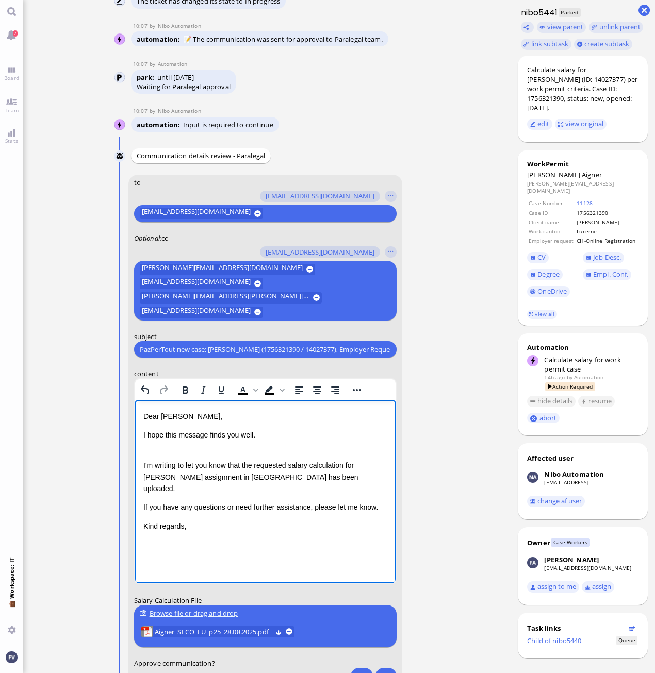
click at [189, 457] on p "I'm writing to let you know that the requested salary calculation for Mr. Aigne…" at bounding box center [265, 472] width 244 height 46
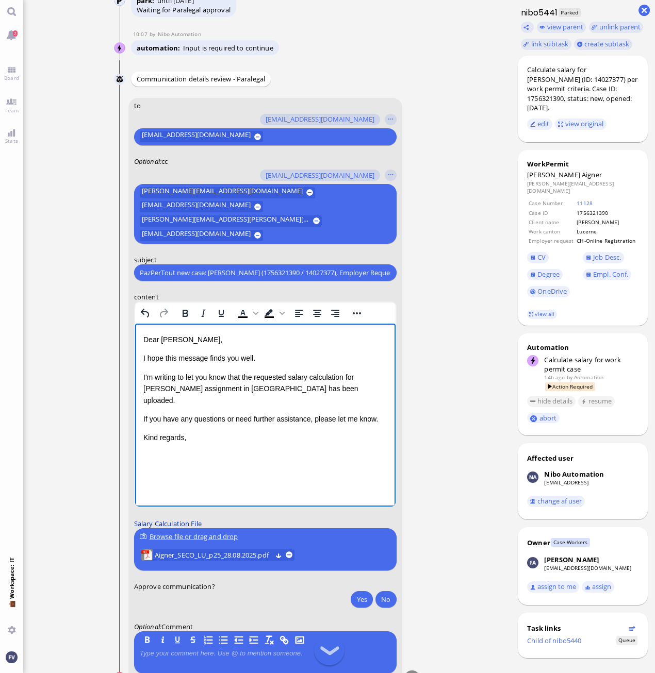
scroll to position [-3, 0]
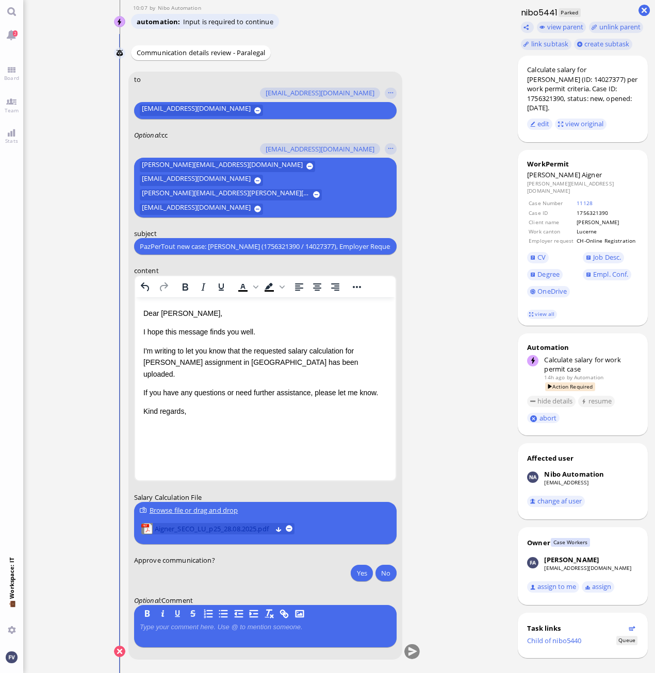
click at [205, 530] on span "Aigner_SECO_LU_p25_28.08.2025.pdf" at bounding box center [212, 528] width 117 height 11
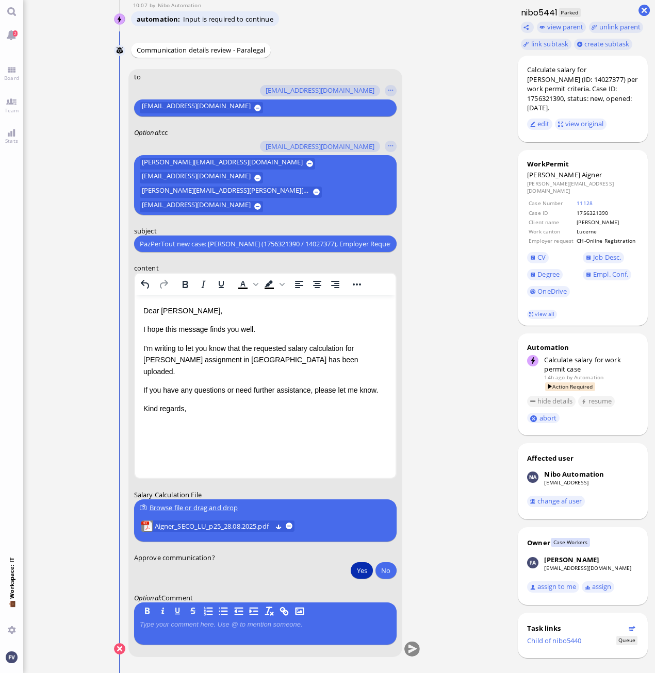
click at [364, 571] on button "Yes" at bounding box center [362, 571] width 22 height 17
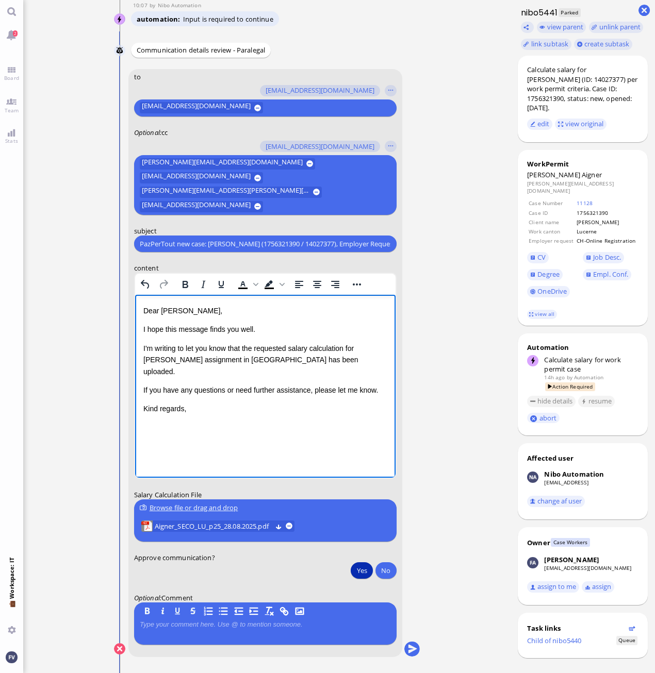
click at [295, 434] on html "Dear Aldana, I hope this message finds you well. I'm writing to let you know th…" at bounding box center [265, 369] width 260 height 149
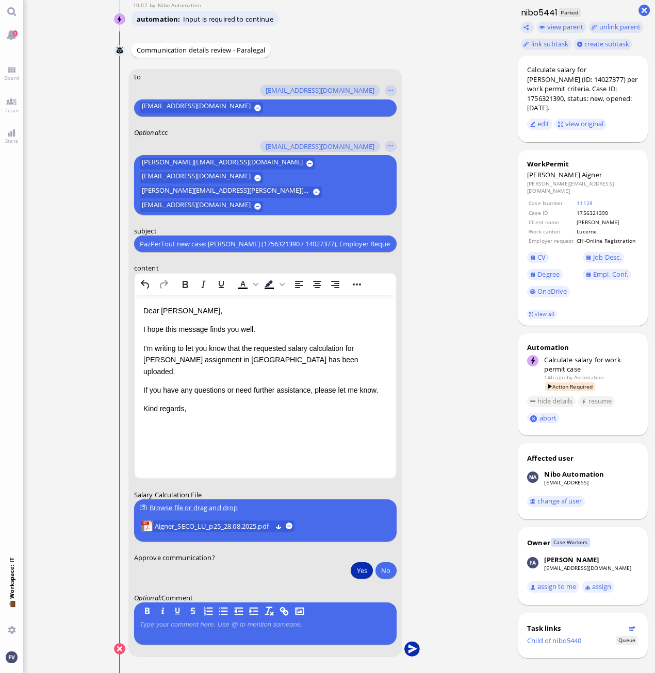
click at [415, 650] on button "submit" at bounding box center [411, 649] width 15 height 15
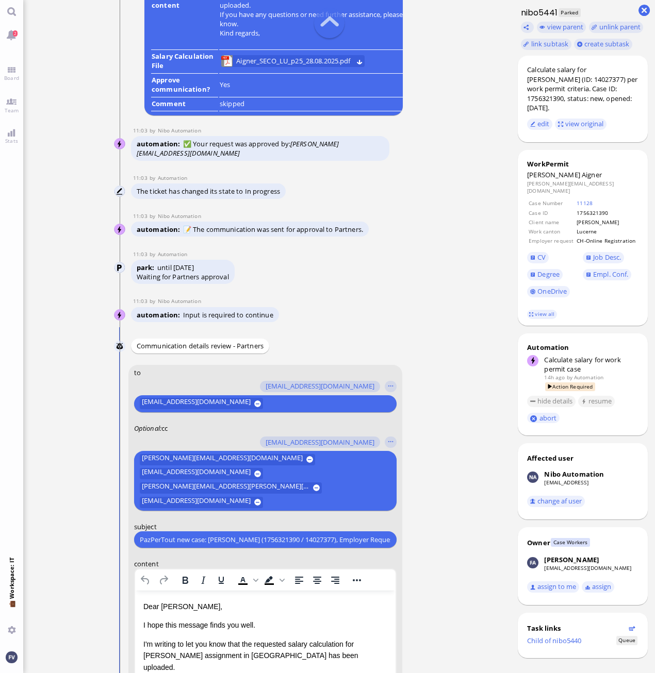
scroll to position [-309, 0]
